Goal: Transaction & Acquisition: Purchase product/service

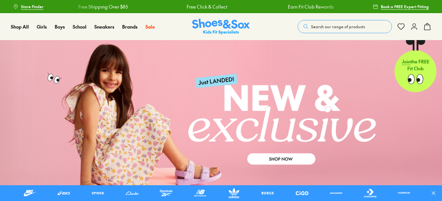
click at [315, 28] on span "Search our range of products" at bounding box center [338, 27] width 54 height 6
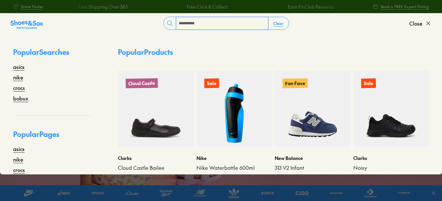
type input "**********"
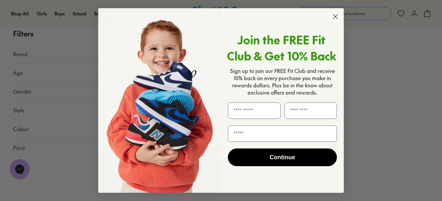
scroll to position [1336, 0]
click at [337, 15] on icon "Close dialog" at bounding box center [336, 16] width 5 height 5
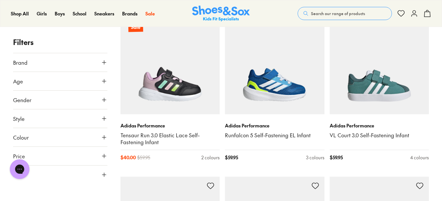
scroll to position [0, 0]
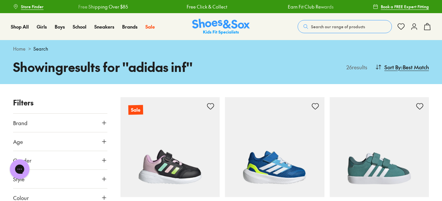
click at [336, 26] on span "Search our range of products" at bounding box center [338, 27] width 54 height 6
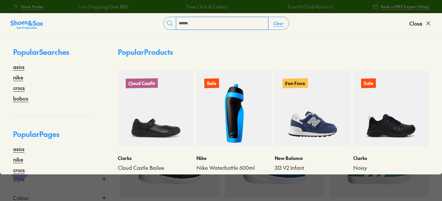
type input "******"
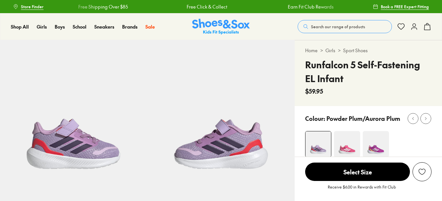
select select "*"
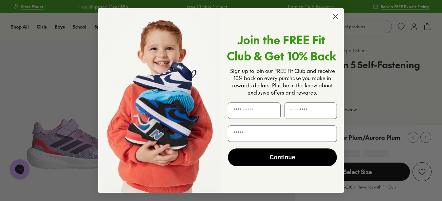
click at [333, 18] on circle "Close dialog" at bounding box center [335, 16] width 11 height 11
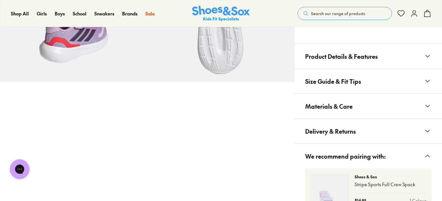
scroll to position [403, 0]
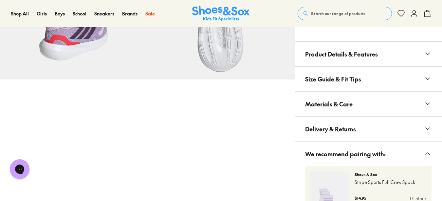
click at [370, 106] on button "Materials & Care" at bounding box center [368, 103] width 147 height 25
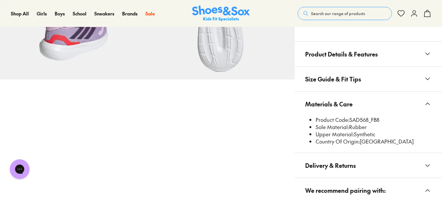
click at [361, 117] on li "Product Code: SAD568_FB8" at bounding box center [374, 119] width 116 height 7
drag, startPoint x: 349, startPoint y: 120, endPoint x: 369, endPoint y: 119, distance: 19.7
click at [369, 119] on li "Product Code: SAD568_FB8" at bounding box center [374, 119] width 116 height 7
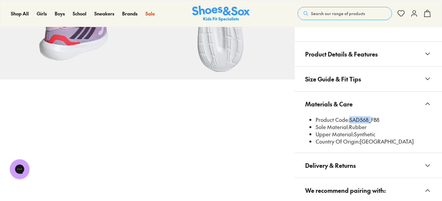
copy li "SAD568"
click at [355, 122] on li "Product Code: SAD568_FB8" at bounding box center [374, 119] width 116 height 7
click at [327, 16] on span "Search our range of products" at bounding box center [338, 13] width 54 height 6
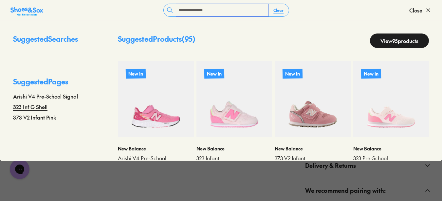
type input "**********"
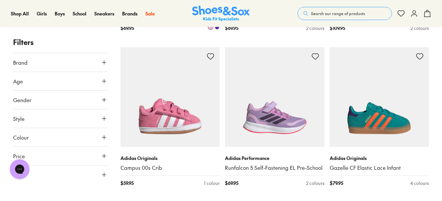
scroll to position [979, 0]
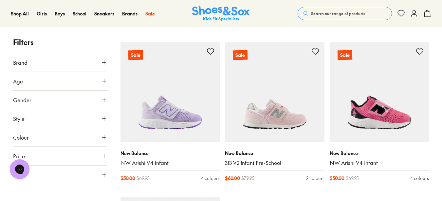
scroll to position [1467, 0]
click at [333, 13] on span "Search our range of products" at bounding box center [338, 13] width 54 height 6
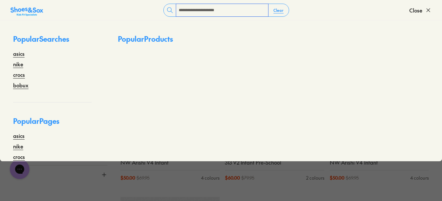
type input "**********"
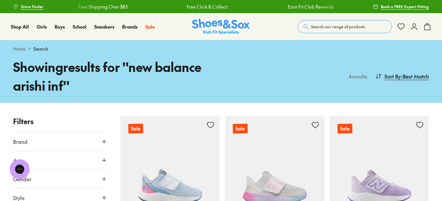
click at [332, 29] on span "Search our range of products" at bounding box center [338, 27] width 54 height 6
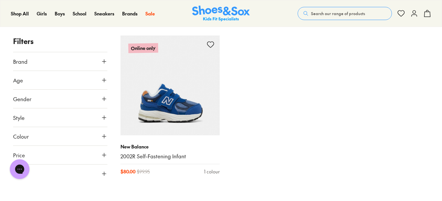
scroll to position [1629, 0]
